Goal: Information Seeking & Learning: Learn about a topic

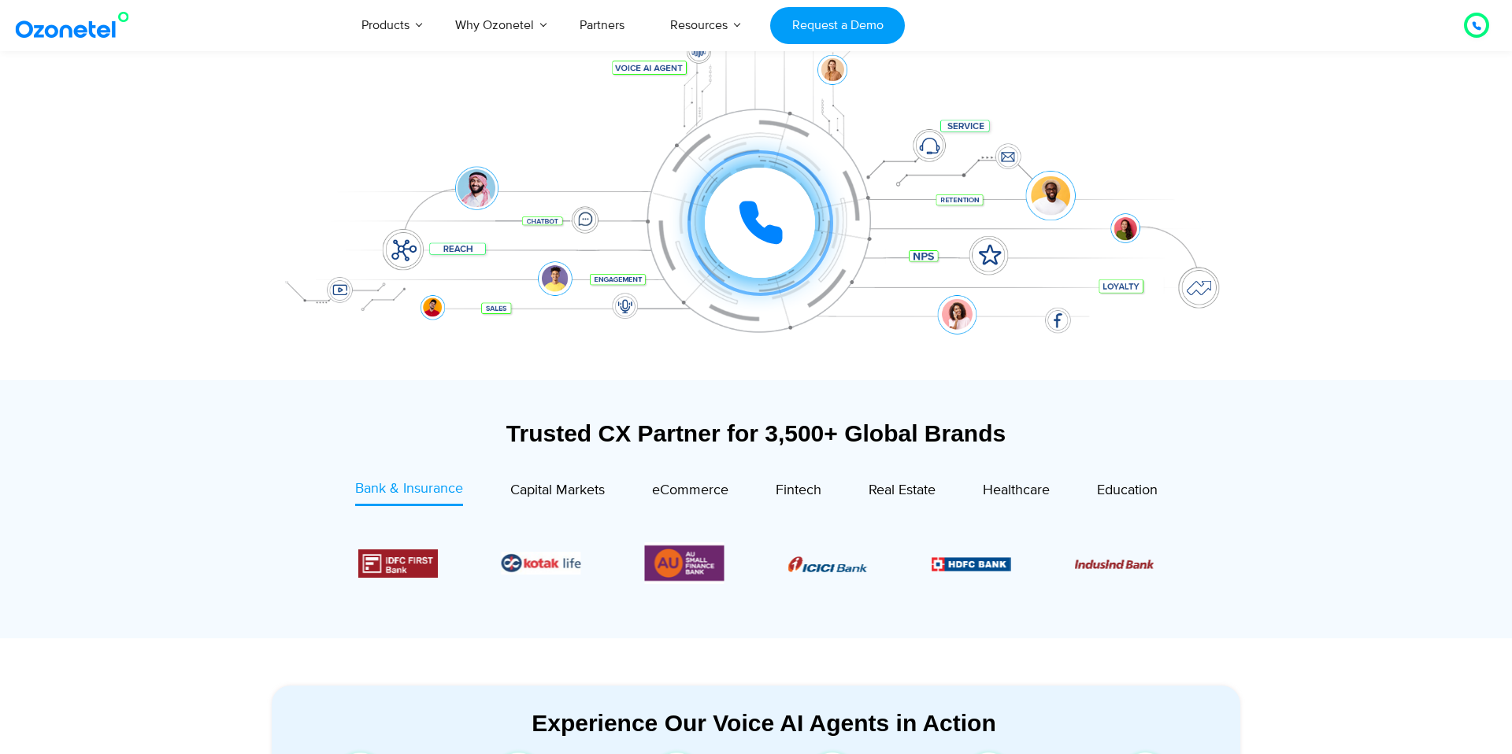
scroll to position [262, 0]
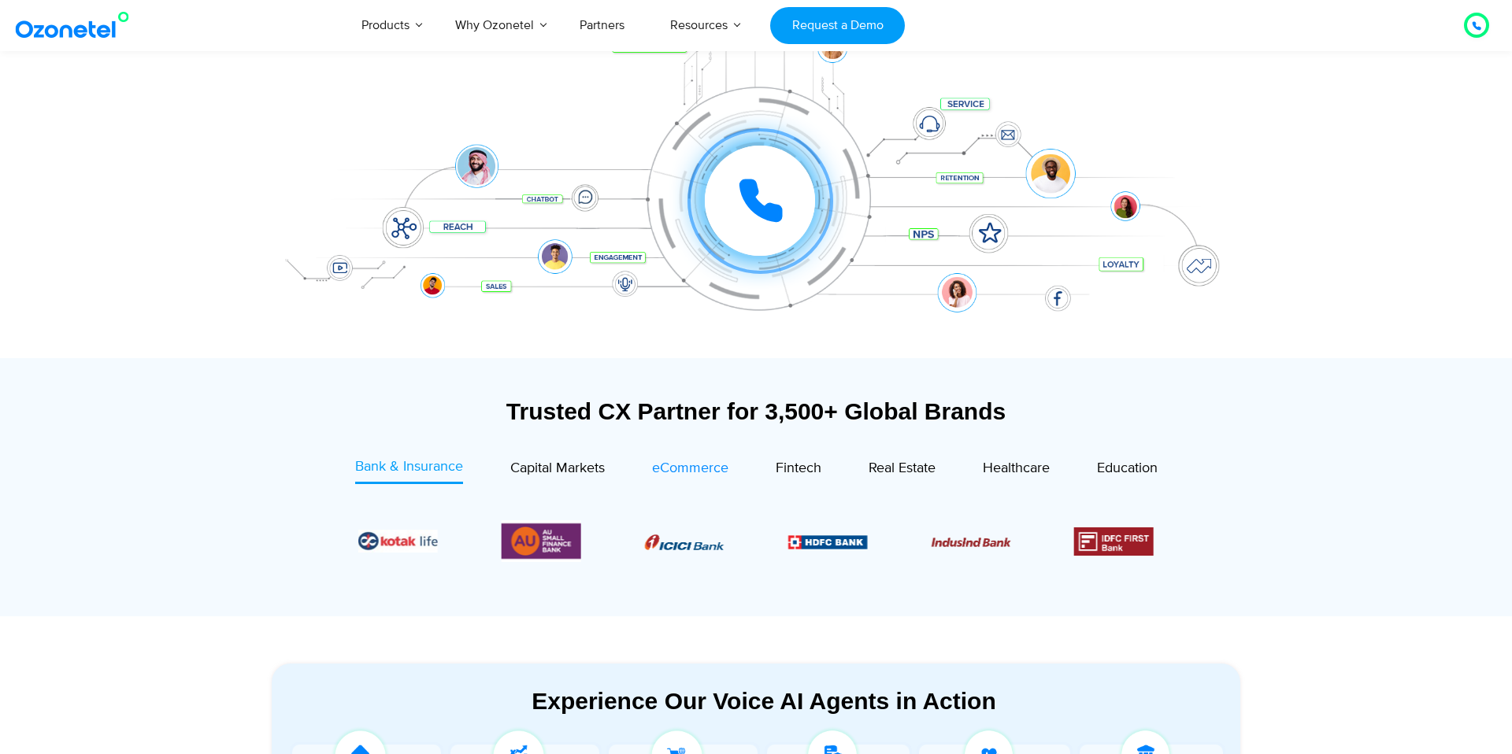
click at [687, 468] on span "eCommerce" at bounding box center [690, 468] width 76 height 17
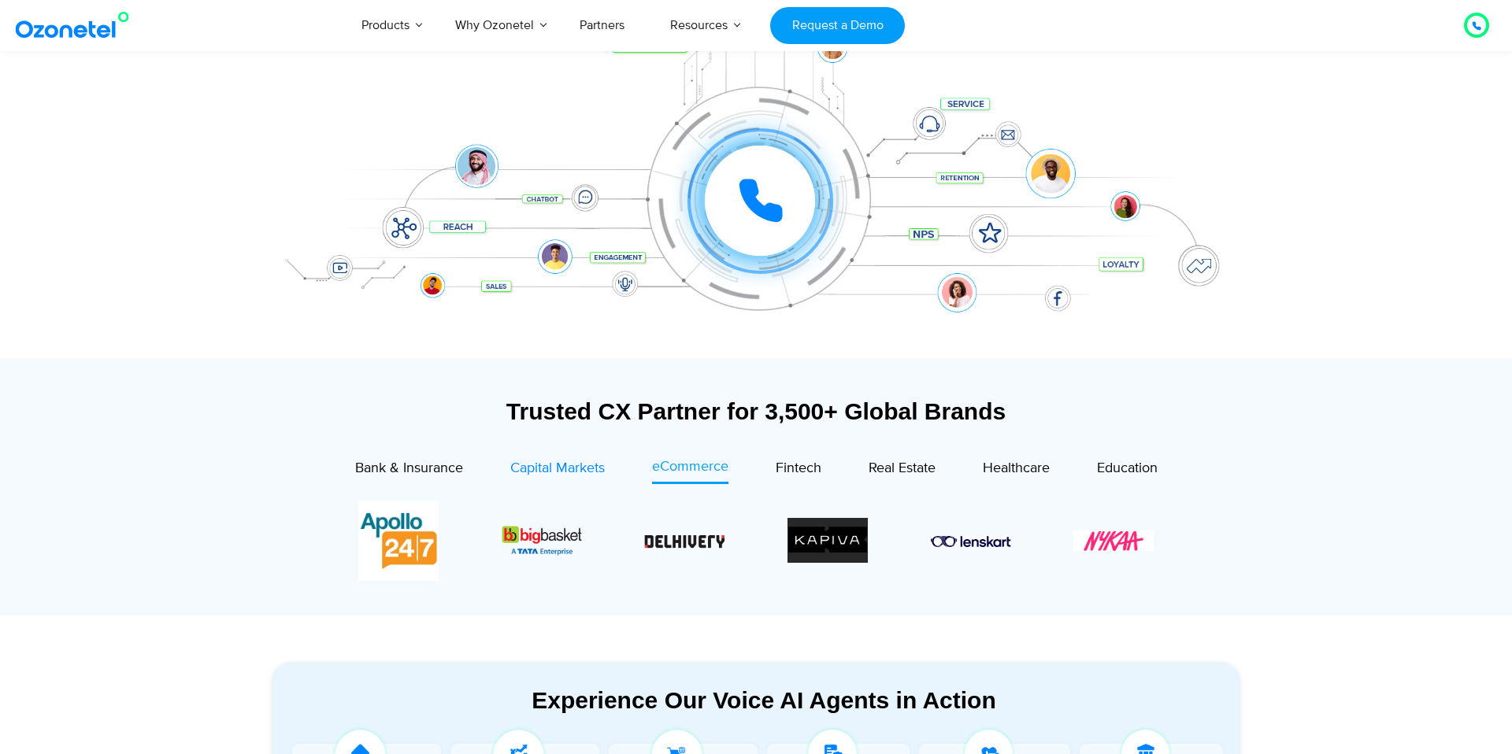
click at [579, 468] on span "Capital Markets" at bounding box center [557, 468] width 94 height 17
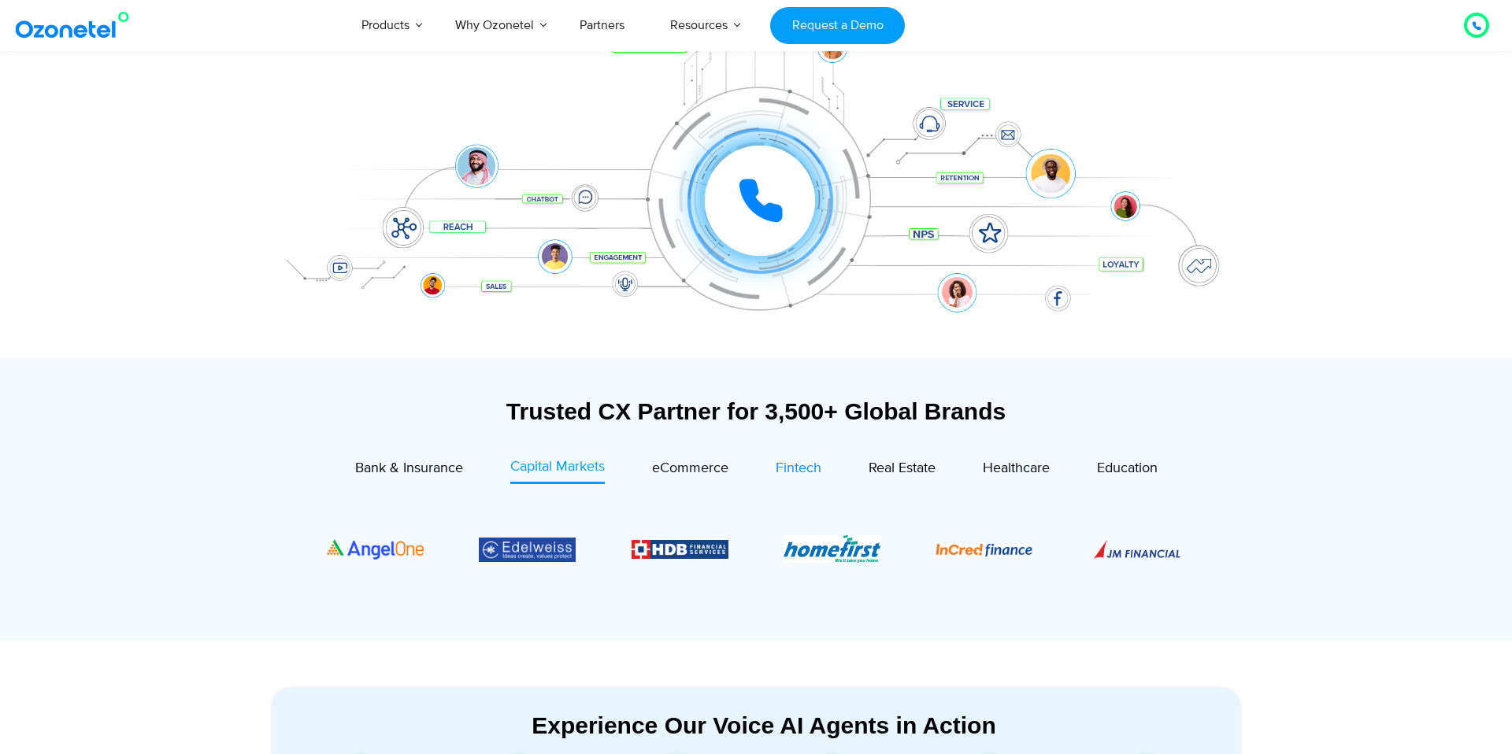
click at [776, 462] on span "Fintech" at bounding box center [799, 468] width 46 height 17
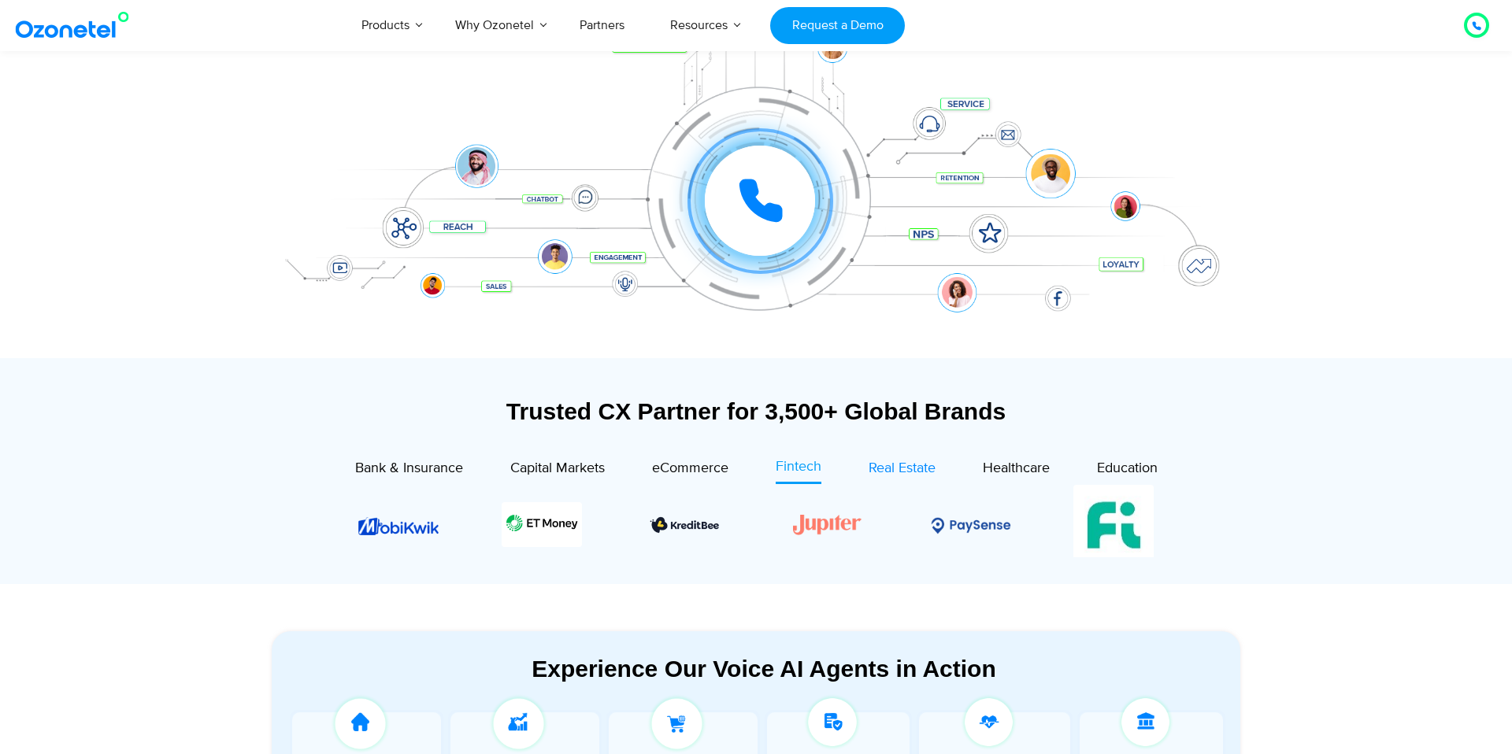
click at [922, 469] on span "Real Estate" at bounding box center [901, 468] width 67 height 17
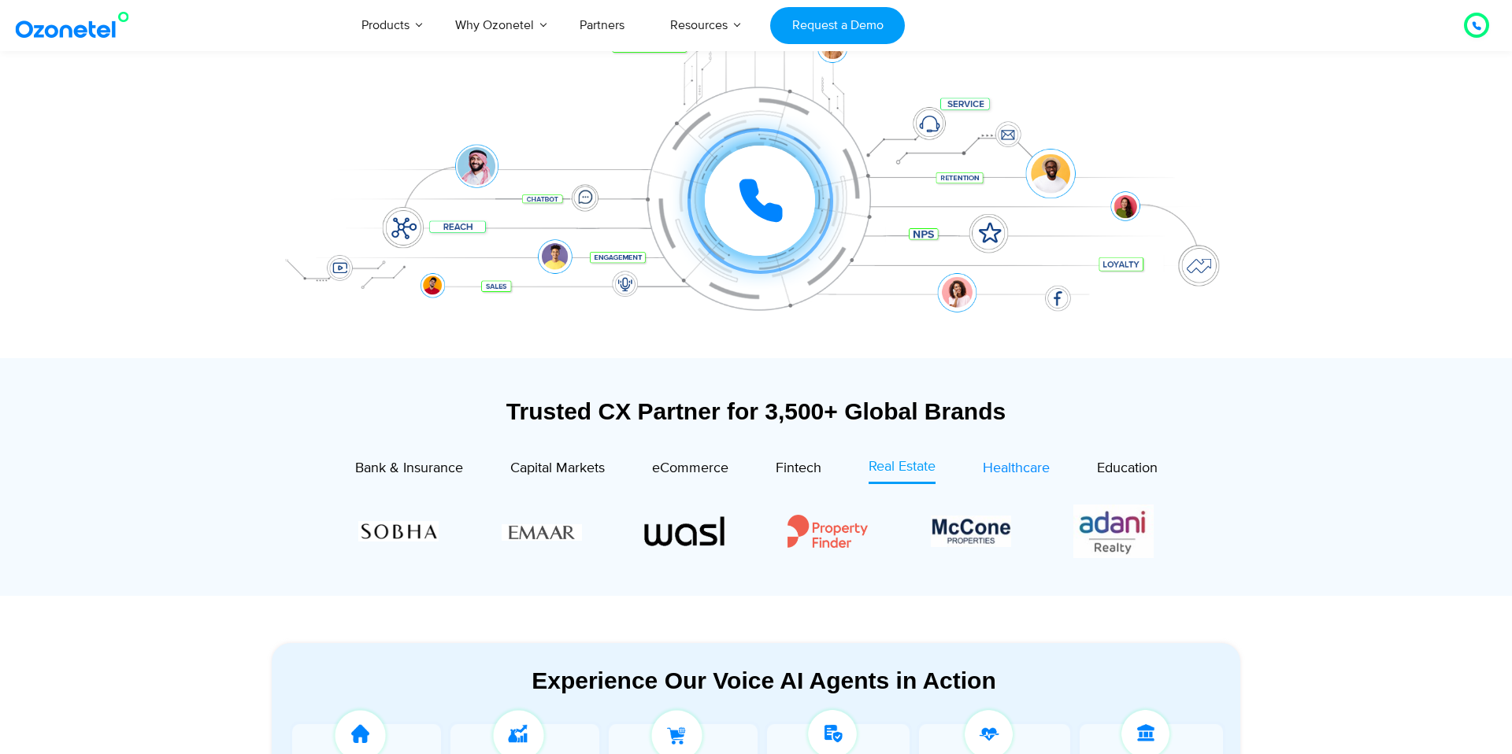
click at [996, 470] on span "Healthcare" at bounding box center [1016, 468] width 67 height 17
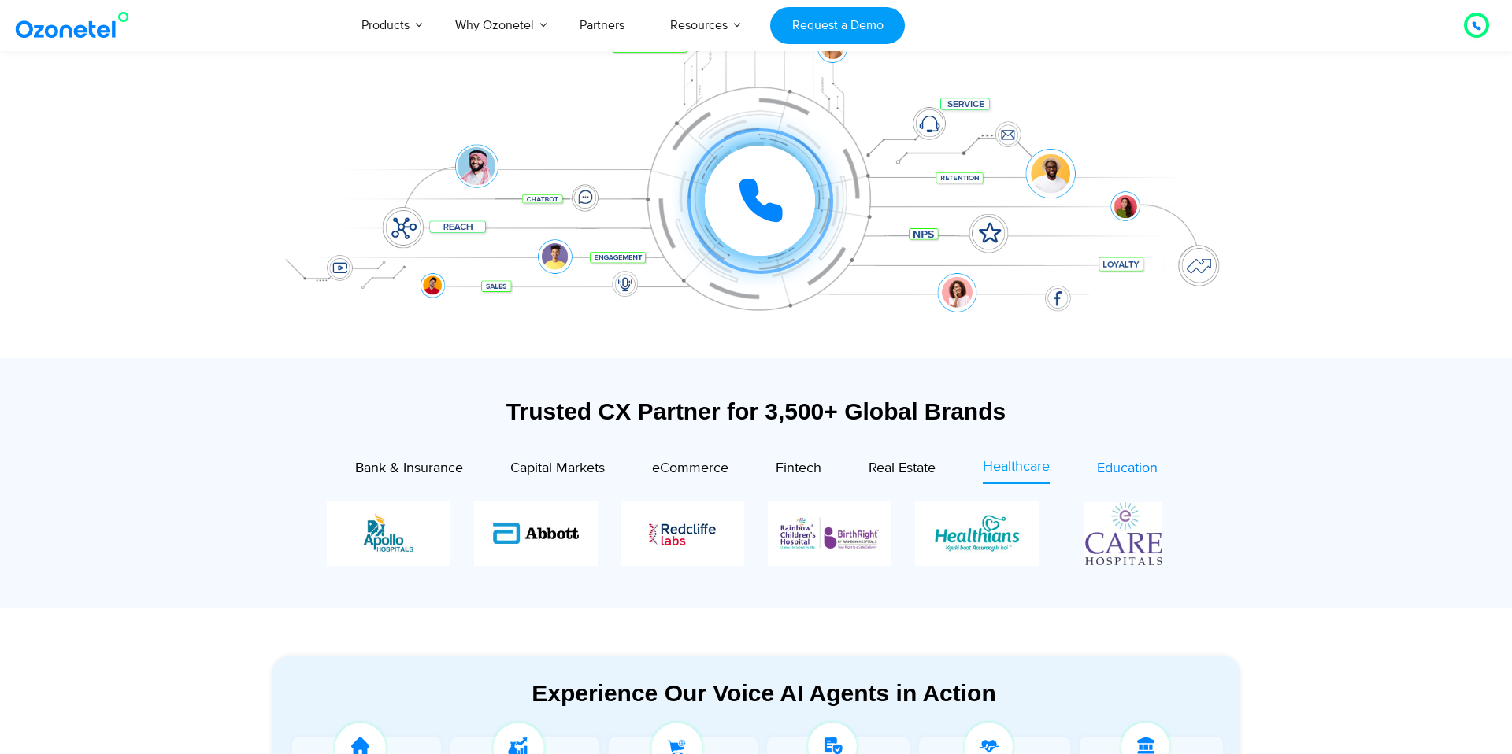
click at [1120, 468] on span "Education" at bounding box center [1127, 468] width 61 height 17
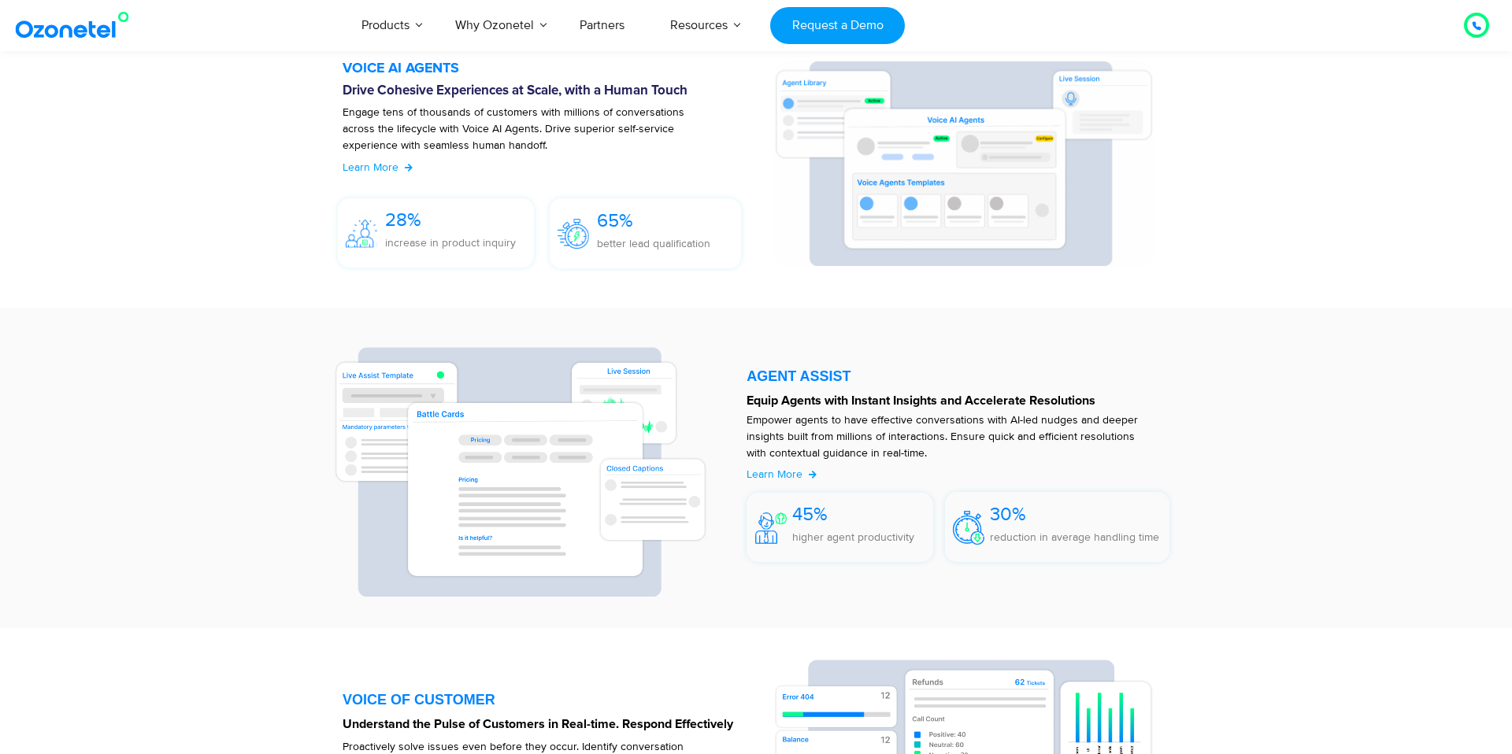
scroll to position [1768, 0]
